Goal: Transaction & Acquisition: Purchase product/service

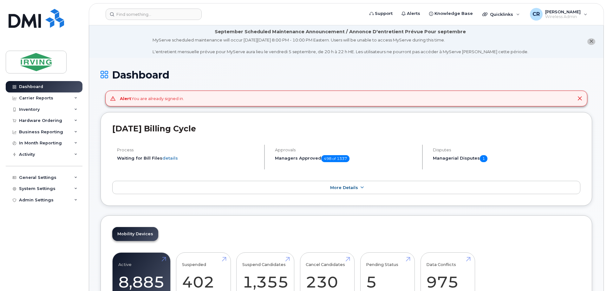
drag, startPoint x: 31, startPoint y: 122, endPoint x: 32, endPoint y: 136, distance: 14.3
click at [32, 122] on div "Hardware Ordering" at bounding box center [40, 120] width 43 height 5
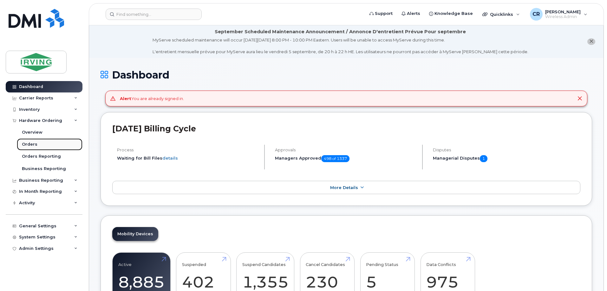
click at [30, 147] on div "Orders" at bounding box center [30, 145] width 16 height 6
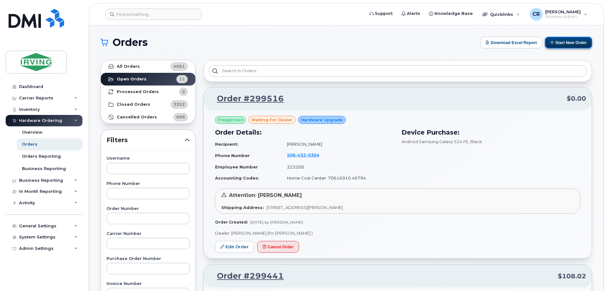
click at [570, 42] on button "Start New Order" at bounding box center [568, 43] width 47 height 12
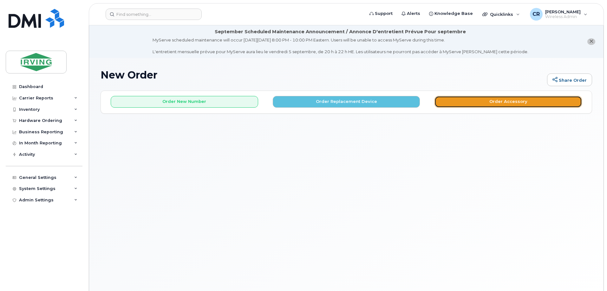
click at [477, 106] on button "Order Accessory" at bounding box center [507, 102] width 147 height 12
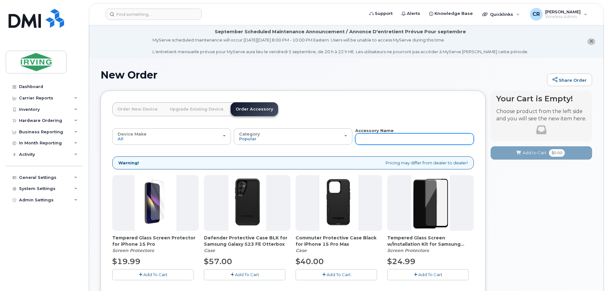
click at [403, 142] on input "text" at bounding box center [414, 139] width 119 height 11
type input "SIM"
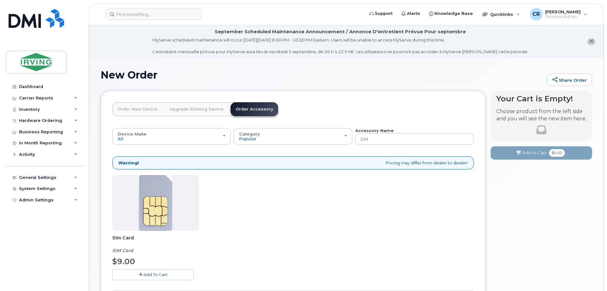
click at [148, 273] on span "Add To Cart" at bounding box center [155, 274] width 24 height 5
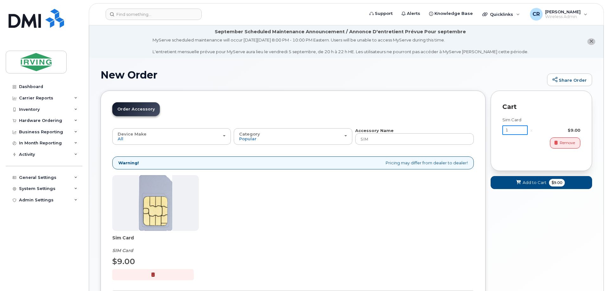
drag, startPoint x: 518, startPoint y: 129, endPoint x: 492, endPoint y: 132, distance: 25.6
click at [492, 132] on div "Cart Sim Card 1 x $9.00 Remove" at bounding box center [541, 131] width 101 height 81
type input "2"
click at [530, 154] on div "Sim Card 2 x $9.00 Remove" at bounding box center [541, 135] width 78 height 48
click at [542, 183] on span "Add to Cart" at bounding box center [533, 183] width 24 height 6
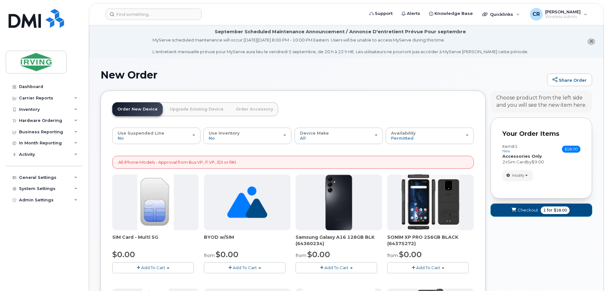
click at [546, 213] on span "for" at bounding box center [550, 211] width 8 height 6
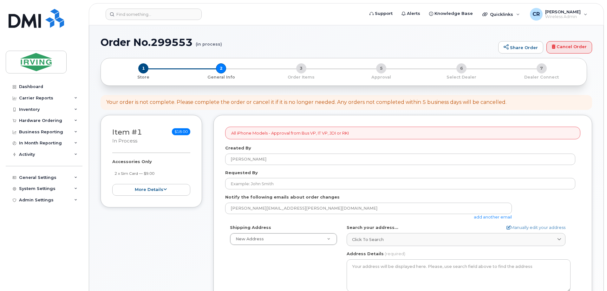
select select
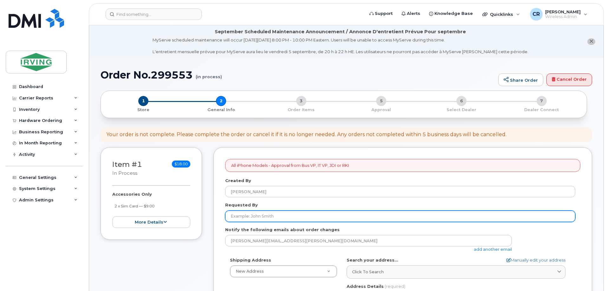
click at [260, 217] on input "Requested By" at bounding box center [400, 216] width 350 height 11
drag, startPoint x: 254, startPoint y: 215, endPoint x: 146, endPoint y: 214, distance: 108.1
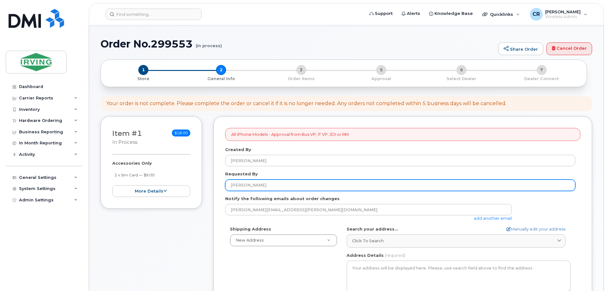
scroll to position [95, 0]
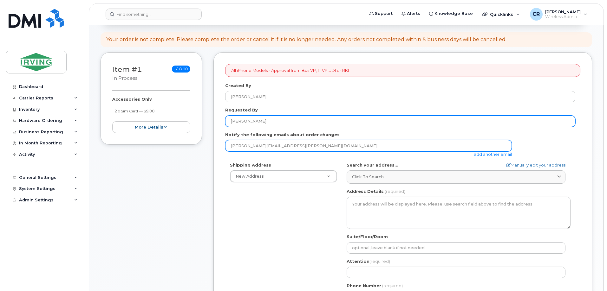
type input "Nathalie Doiron"
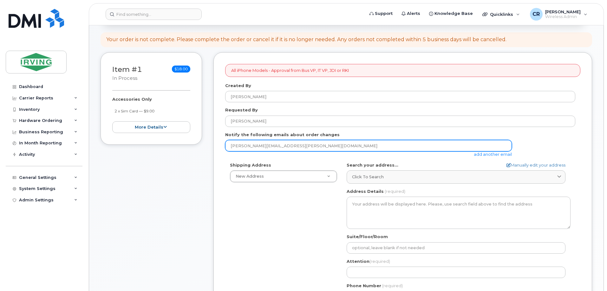
drag, startPoint x: 307, startPoint y: 146, endPoint x: 129, endPoint y: 140, distance: 177.7
click at [129, 140] on div "Item #1 in process $18.00 Accessories Only 2 x Sim Card — $9.00 more details Re…" at bounding box center [347, 232] width 492 height 361
type input "jdiswitchboard@jdirving.com"
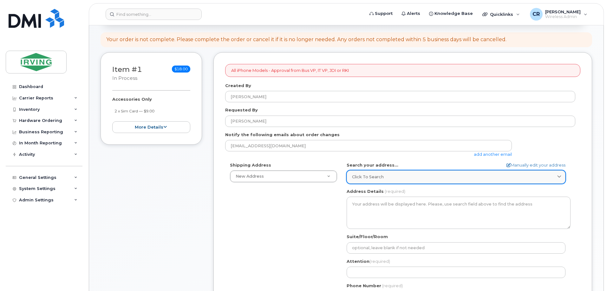
click at [360, 176] on span "Click to search" at bounding box center [368, 177] width 32 height 6
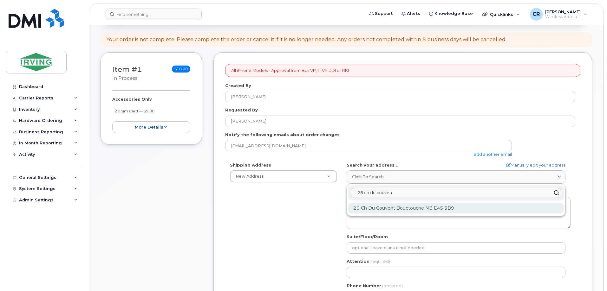
type input "28 ch du couven"
click at [422, 208] on div "28 Ch Du Couvent Bouctouche NB E4S 3B9" at bounding box center [456, 208] width 216 height 10
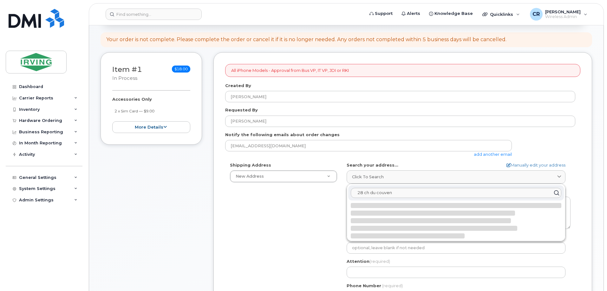
select select
type textarea "28 Ch Du Couvent BOUCTOUCHE NB E4S 3B9 CANADA"
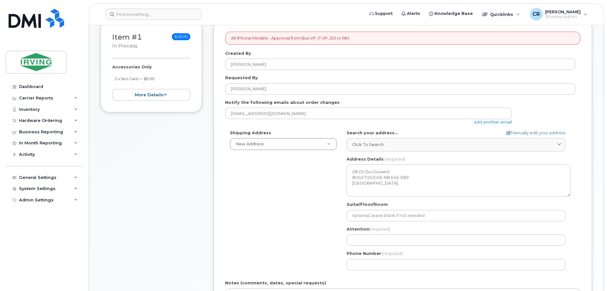
scroll to position [222, 0]
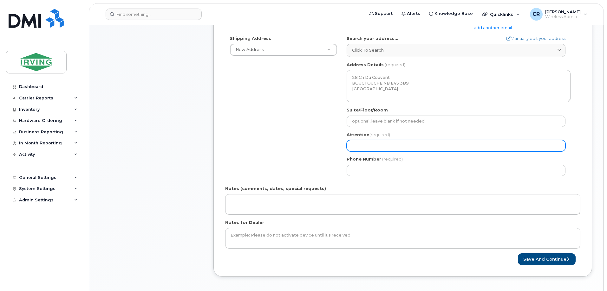
click at [369, 149] on input "Attention (required)" at bounding box center [456, 145] width 219 height 11
select select
type input "L"
select select
type input "Le"
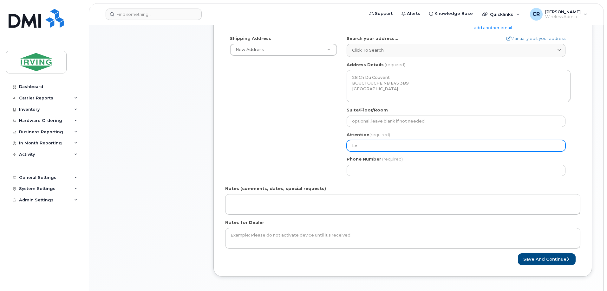
select select
type input "Lea"
select select
type input "Lean"
select select
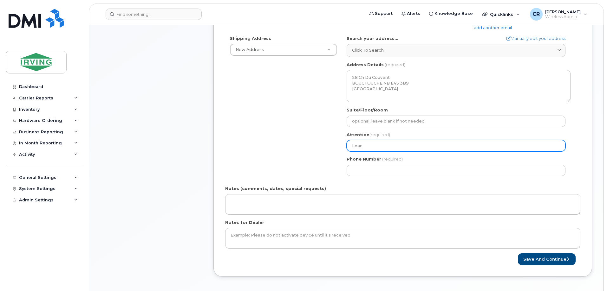
type input "Leand"
select select
type input "Leandr"
select select
type input "Leandro"
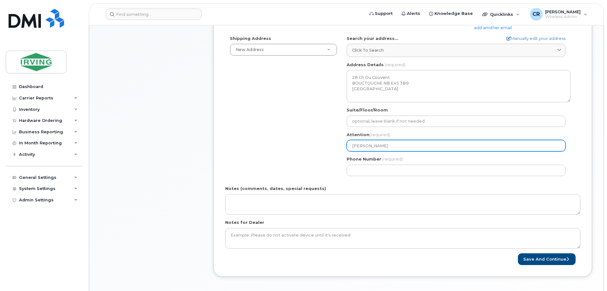
select select
type input "Leandro T"
select select
type input "Leandro Tu"
select select
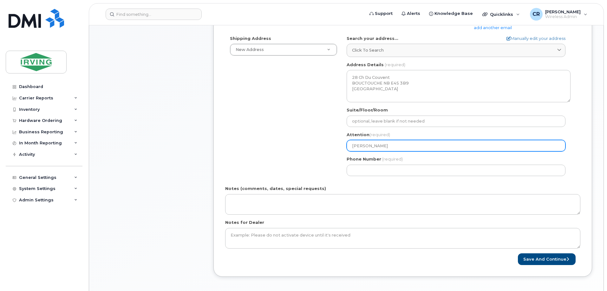
type input "Leandro Tup"
select select
type input "Leandro Tupi"
select select
type input "Leandro Tupin"
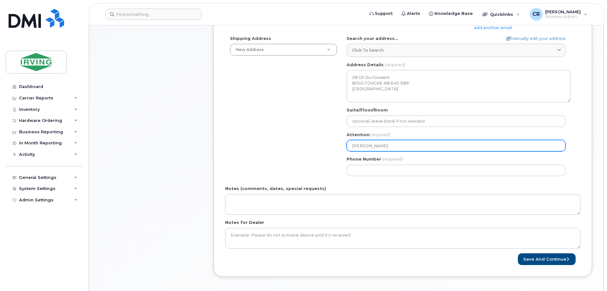
select select
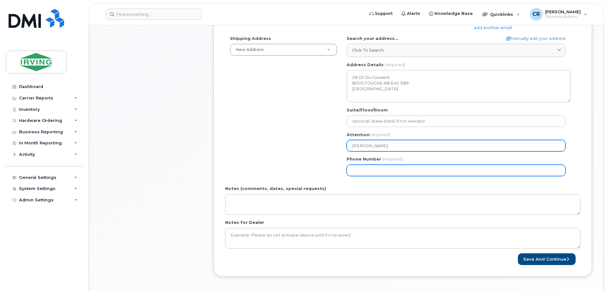
type input "[PERSON_NAME]"
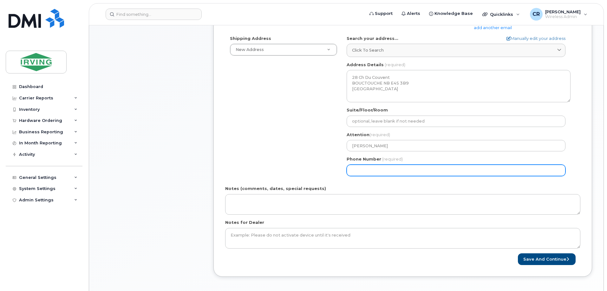
click at [375, 168] on input "Phone Number" at bounding box center [456, 170] width 219 height 11
type input "506743248"
select select
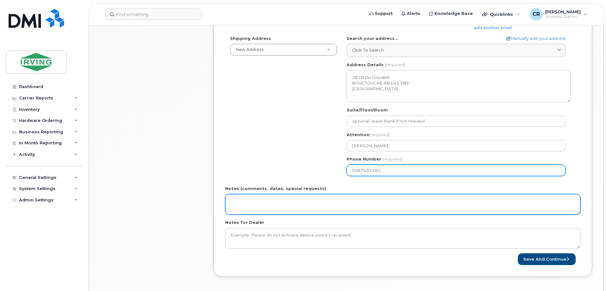
type input "5067432481"
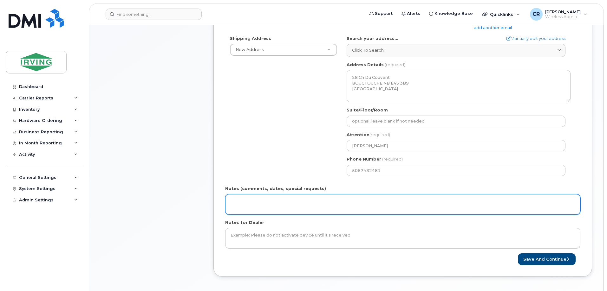
click at [321, 199] on textarea "Notes (comments, dates, special requests)" at bounding box center [402, 204] width 355 height 21
type textarea "Order#: 5082858775 Invoice Kent Homes"
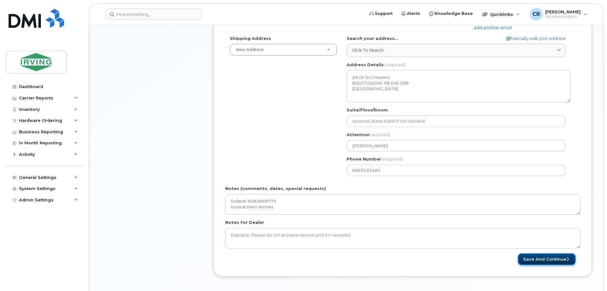
click at [550, 260] on button "Save and Continue" at bounding box center [547, 260] width 58 height 12
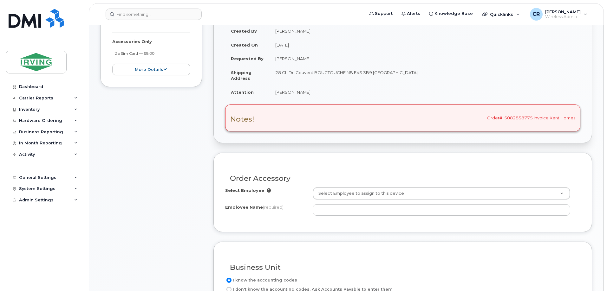
scroll to position [159, 0]
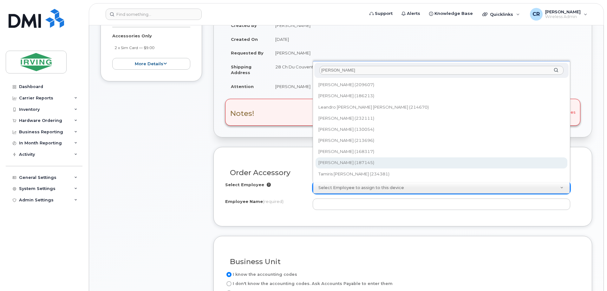
type input "leandro"
type input "1491538"
type input "Leandro Tupina Arbiol Forne"
type input "2383"
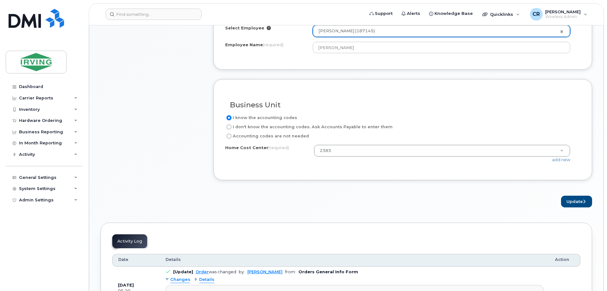
scroll to position [317, 0]
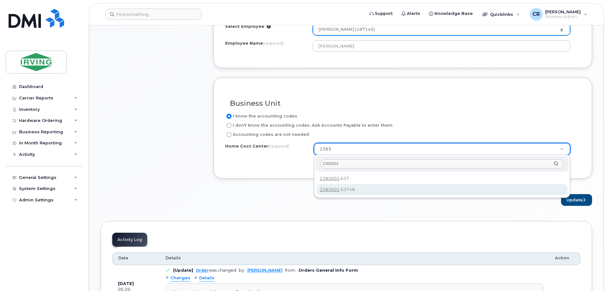
type input "2383001"
type input "2383001.63748"
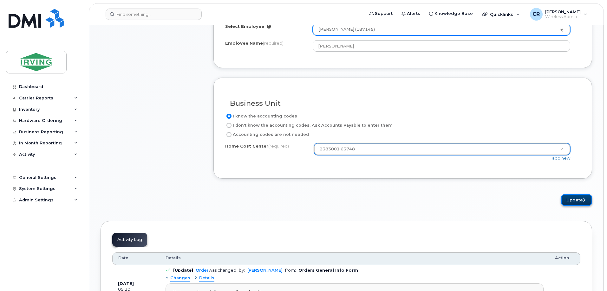
click at [568, 199] on button "Update" at bounding box center [576, 200] width 31 height 12
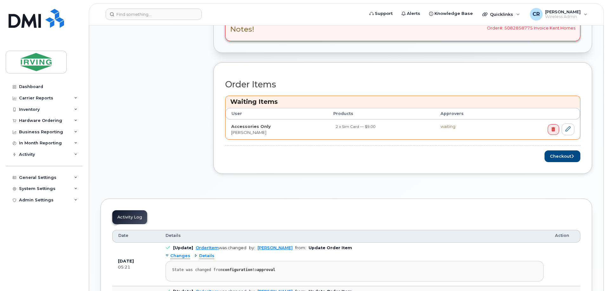
scroll to position [285, 0]
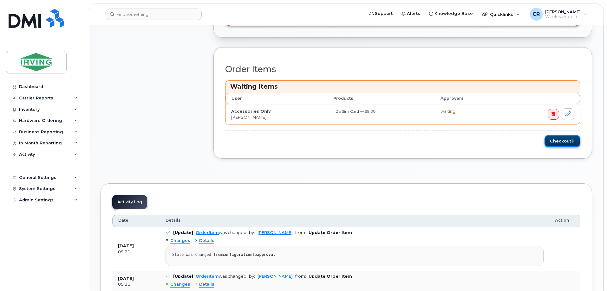
click at [551, 142] on button "Checkout" at bounding box center [562, 141] width 36 height 12
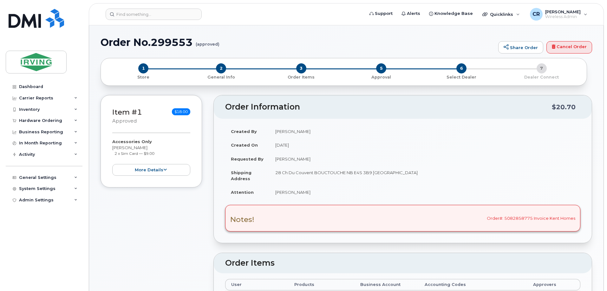
radio input "true"
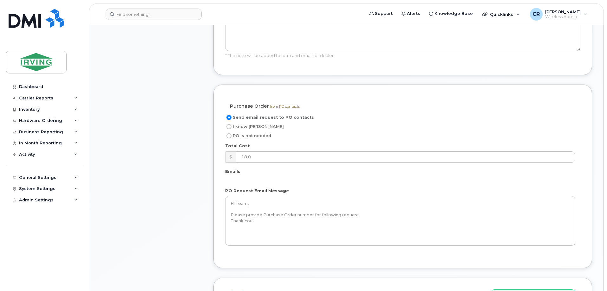
scroll to position [476, 0]
click at [229, 126] on input "I know [PERSON_NAME]" at bounding box center [228, 125] width 5 height 5
radio input "true"
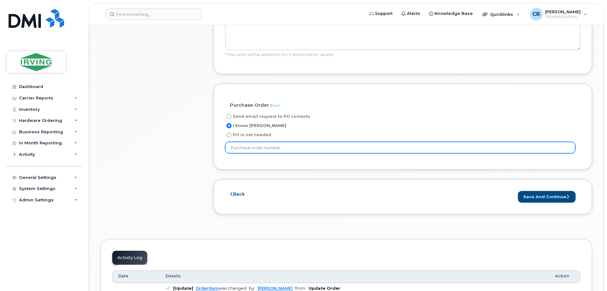
click at [280, 149] on input "text" at bounding box center [400, 147] width 350 height 11
click at [264, 148] on input "text" at bounding box center [400, 147] width 350 height 11
type input "466141"
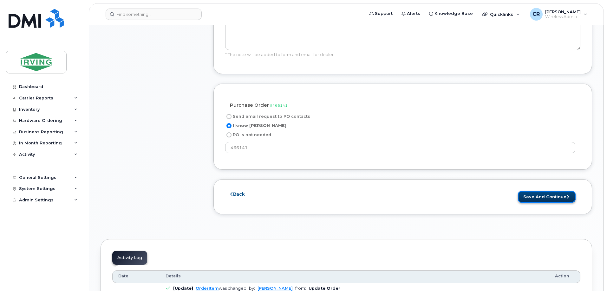
click at [537, 199] on button "Save and Continue" at bounding box center [547, 197] width 58 height 12
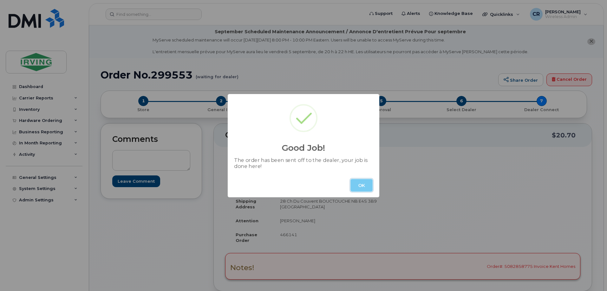
click at [360, 186] on button "OK" at bounding box center [361, 185] width 22 height 13
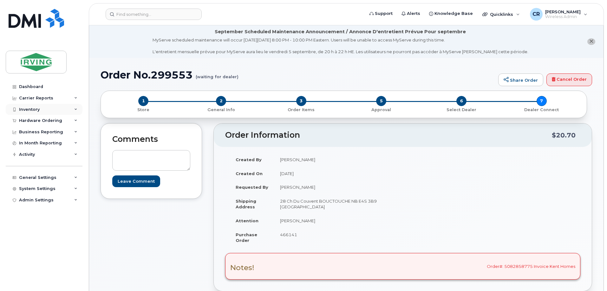
click at [26, 108] on div "Inventory" at bounding box center [29, 109] width 21 height 5
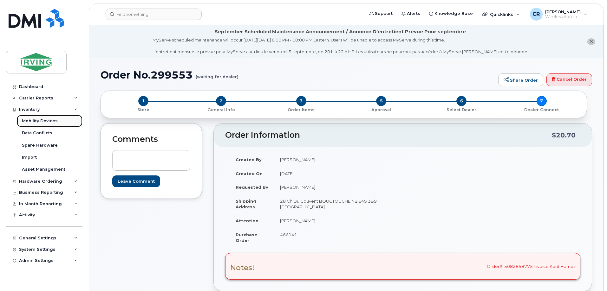
click at [29, 118] on div "Mobility Devices" at bounding box center [40, 121] width 36 height 6
